Goal: Information Seeking & Learning: Learn about a topic

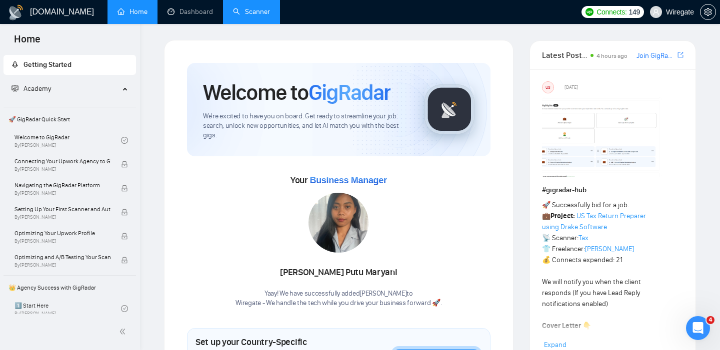
click at [256, 13] on link "Scanner" at bounding box center [251, 11] width 37 height 8
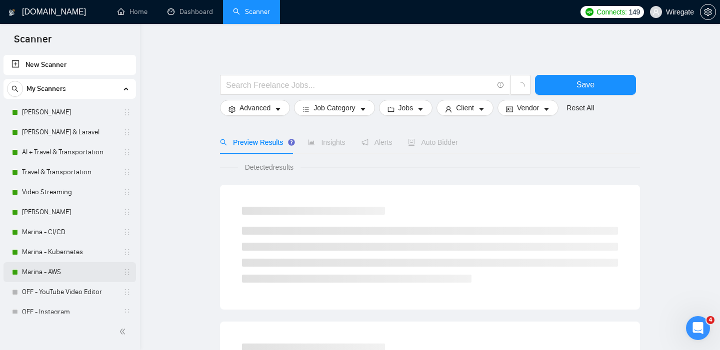
click at [37, 277] on link "Marina - AWS" at bounding box center [69, 272] width 95 height 20
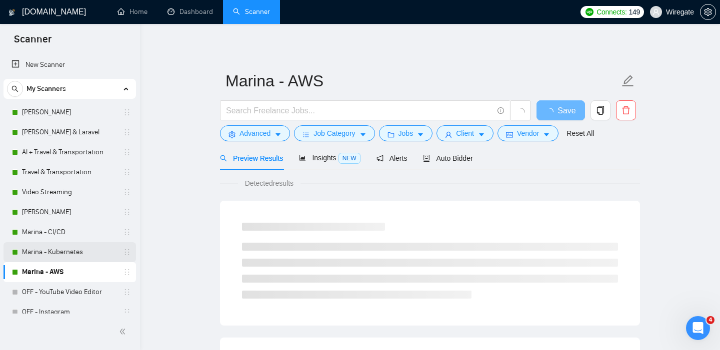
click at [31, 251] on link "Marina - Kubernetes" at bounding box center [69, 252] width 95 height 20
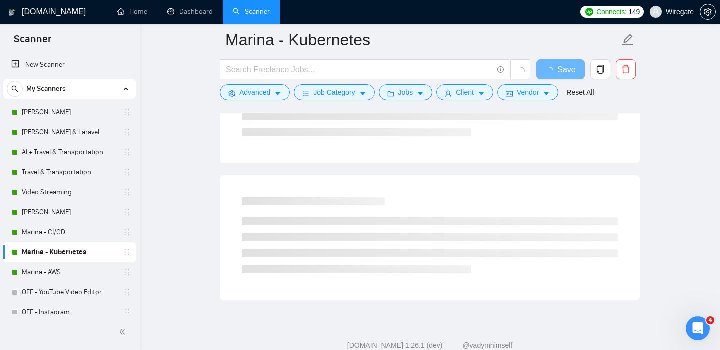
scroll to position [608, 0]
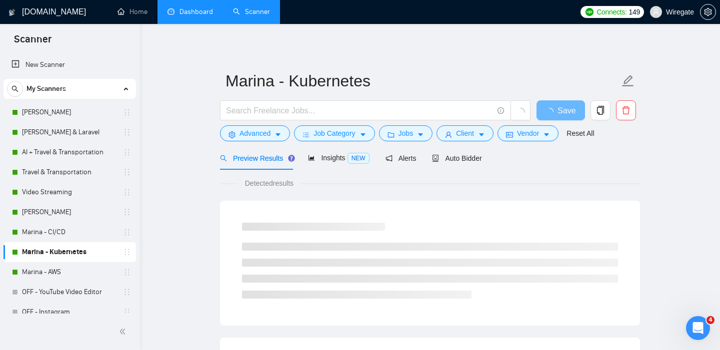
click at [177, 7] on link "Dashboard" at bounding box center [189, 11] width 45 height 8
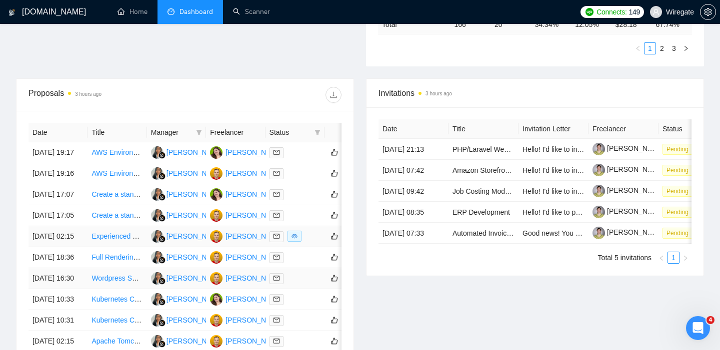
scroll to position [321, 0]
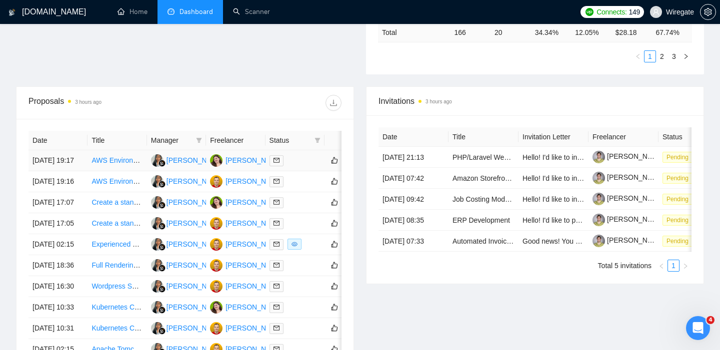
click at [108, 161] on link "AWS Environment Maintenance Specialist Needed" at bounding box center [169, 160] width 157 height 8
